Goal: Transaction & Acquisition: Download file/media

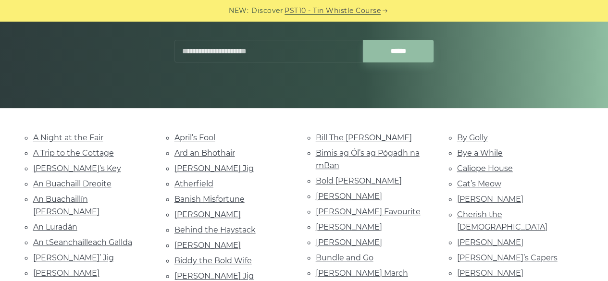
scroll to position [192, 0]
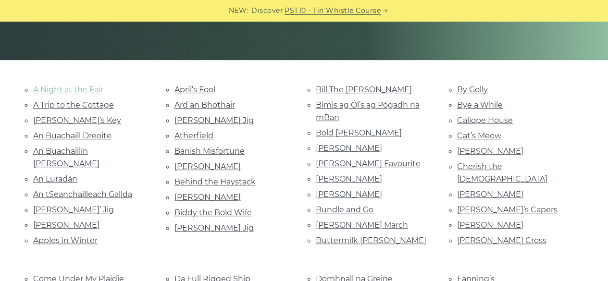
click at [49, 93] on link "A Night at the Fair" at bounding box center [68, 89] width 70 height 9
click at [66, 118] on link "Aaron’s Key" at bounding box center [77, 120] width 88 height 9
click at [91, 136] on link "An Buachaill Dreoite" at bounding box center [72, 135] width 78 height 9
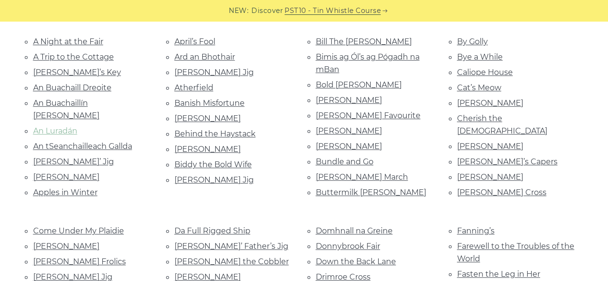
click at [65, 126] on link "An Luradán" at bounding box center [55, 130] width 44 height 9
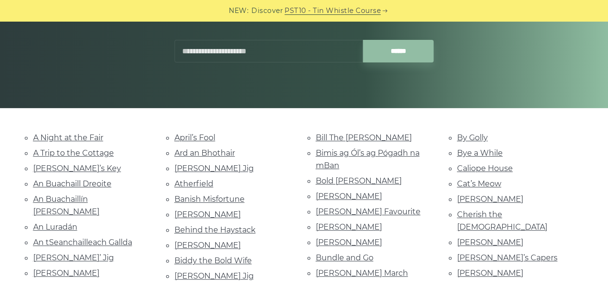
scroll to position [192, 0]
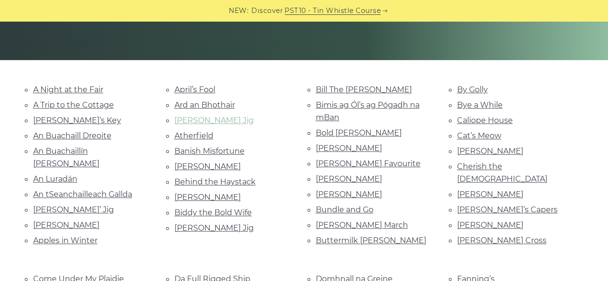
click at [194, 120] on link "[PERSON_NAME] Jig" at bounding box center [213, 120] width 79 height 9
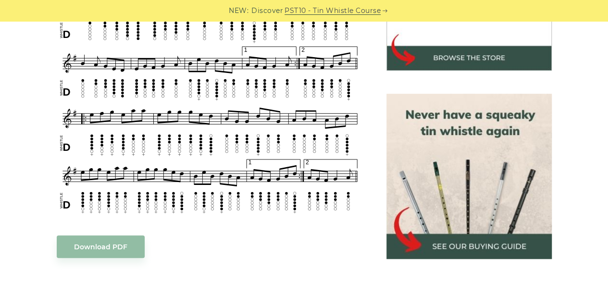
scroll to position [384, 0]
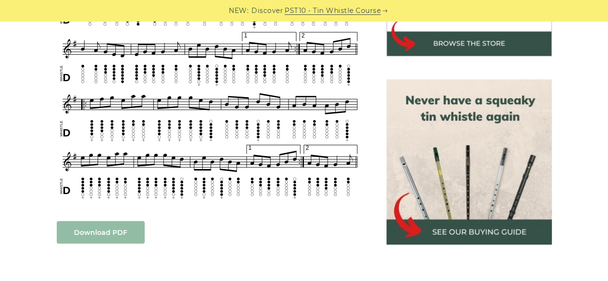
click at [77, 227] on link "Download PDF" at bounding box center [101, 232] width 88 height 23
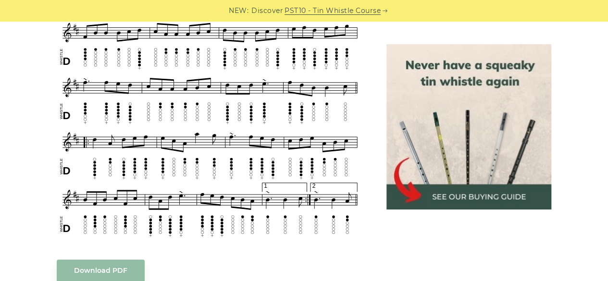
scroll to position [480, 0]
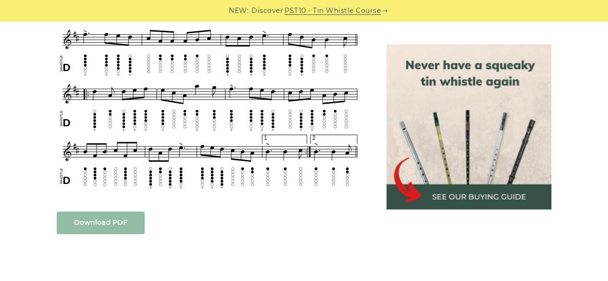
click at [117, 220] on link "Download PDF" at bounding box center [101, 222] width 88 height 23
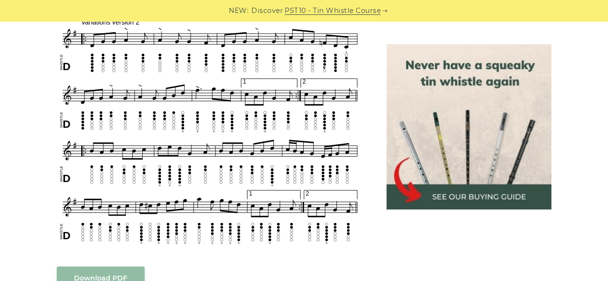
scroll to position [1057, 0]
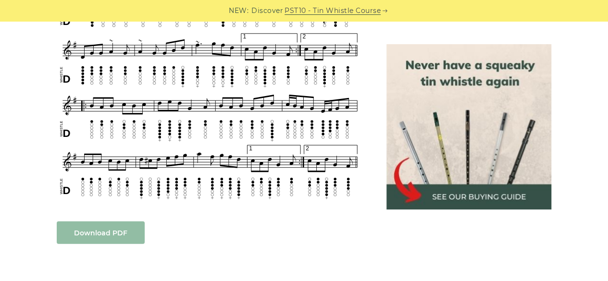
click at [83, 232] on link "Download PDF" at bounding box center [101, 232] width 88 height 23
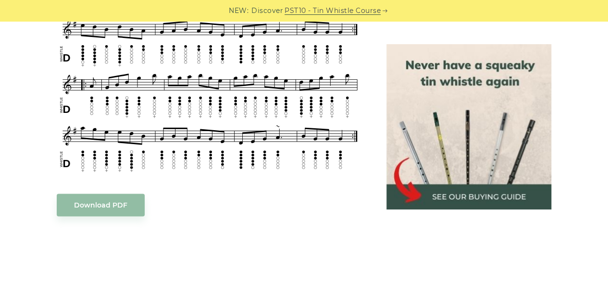
scroll to position [625, 0]
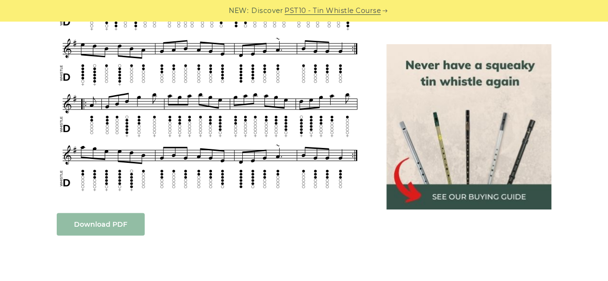
click at [127, 222] on link "Download PDF" at bounding box center [101, 224] width 88 height 23
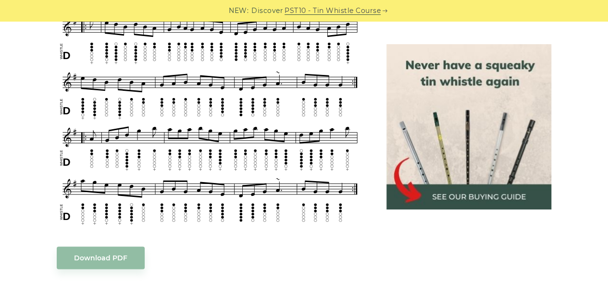
scroll to position [576, 0]
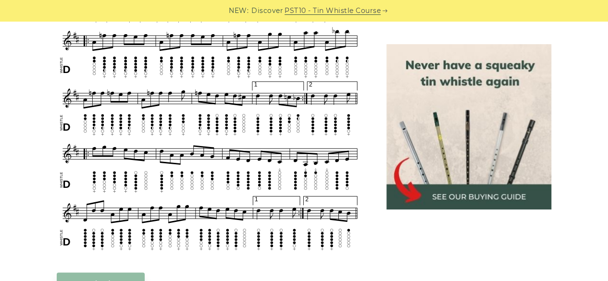
scroll to position [576, 0]
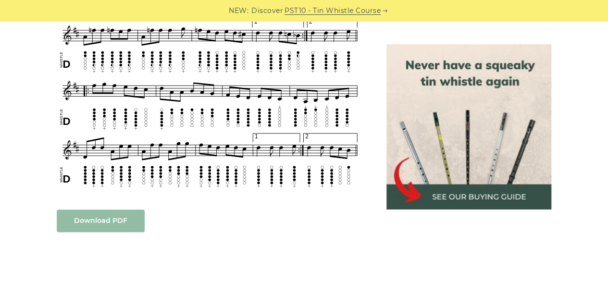
click at [108, 217] on link "Download PDF" at bounding box center [101, 220] width 88 height 23
